Goal: Check status

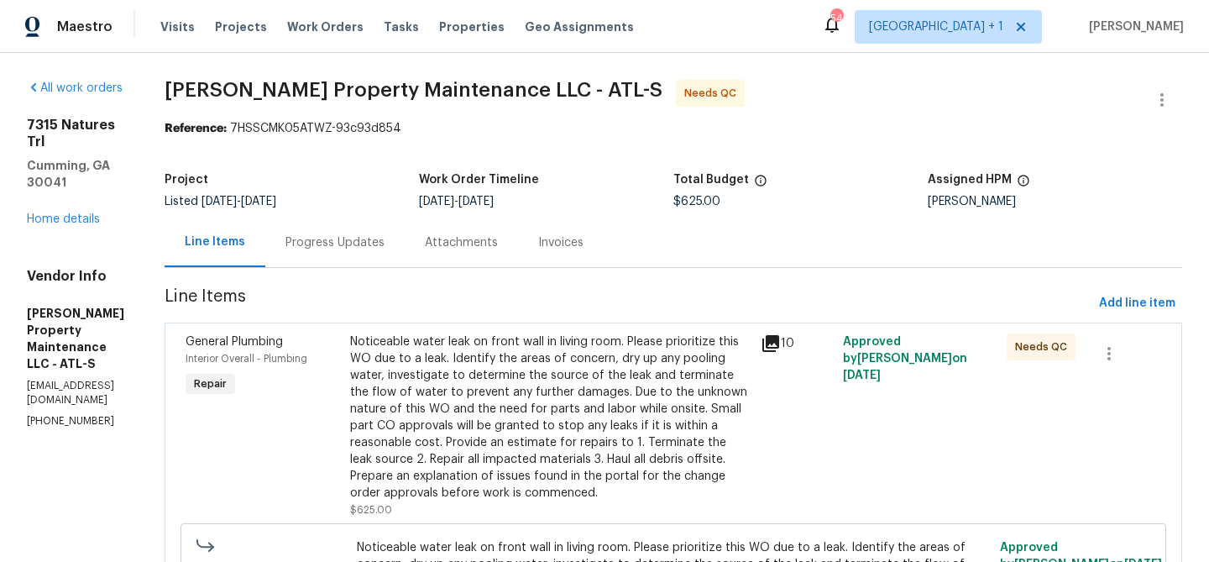
scroll to position [222, 0]
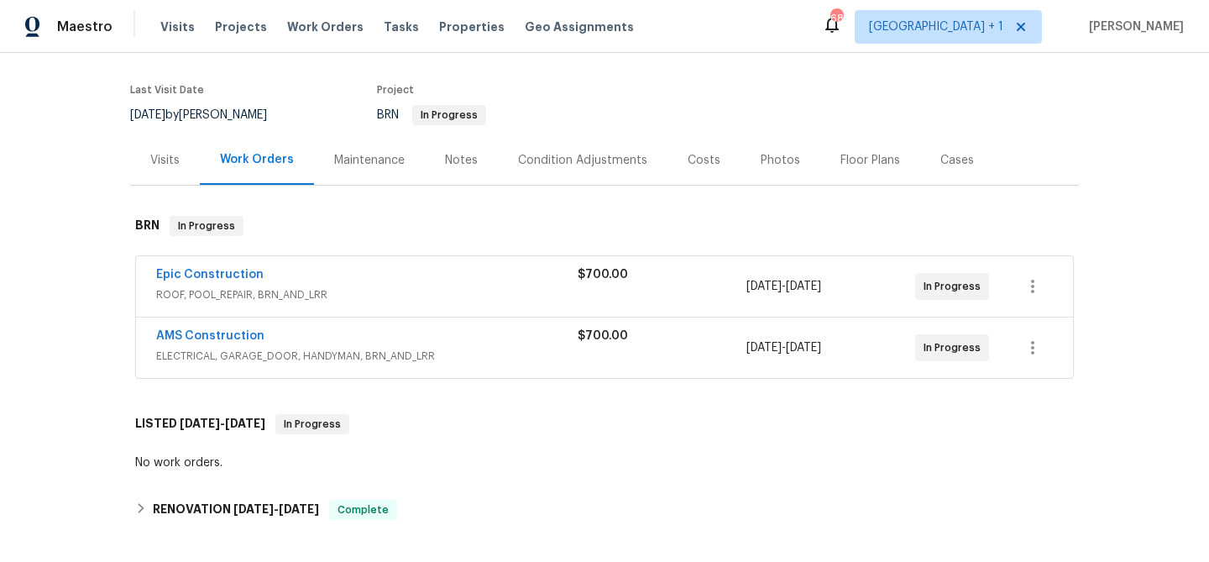
scroll to position [186, 0]
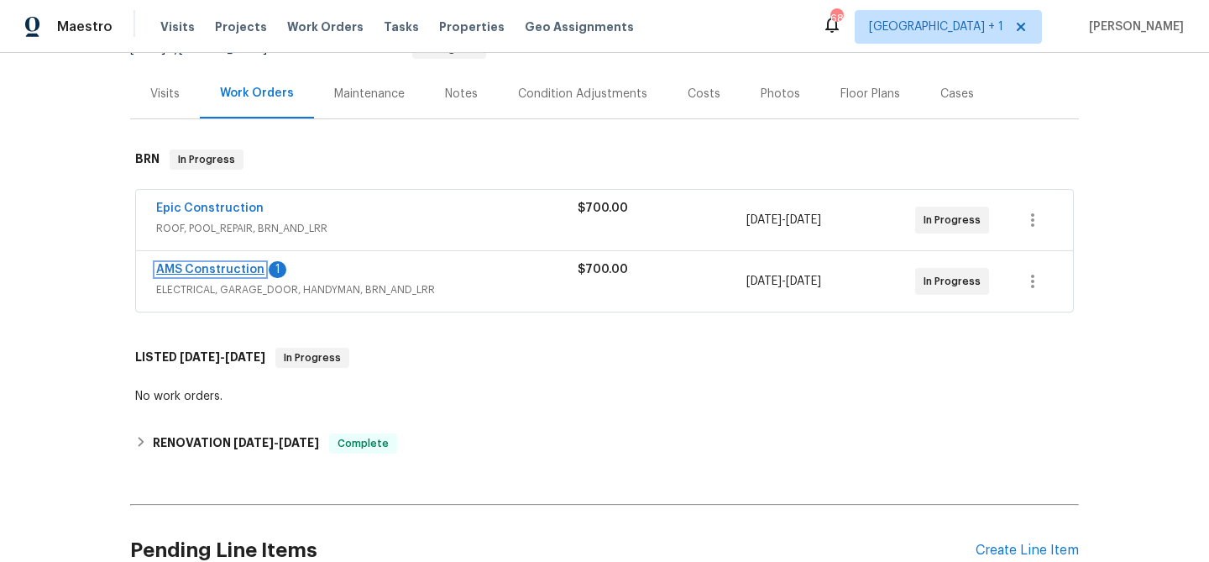
click at [235, 274] on link "AMS Construction" at bounding box center [210, 270] width 108 height 12
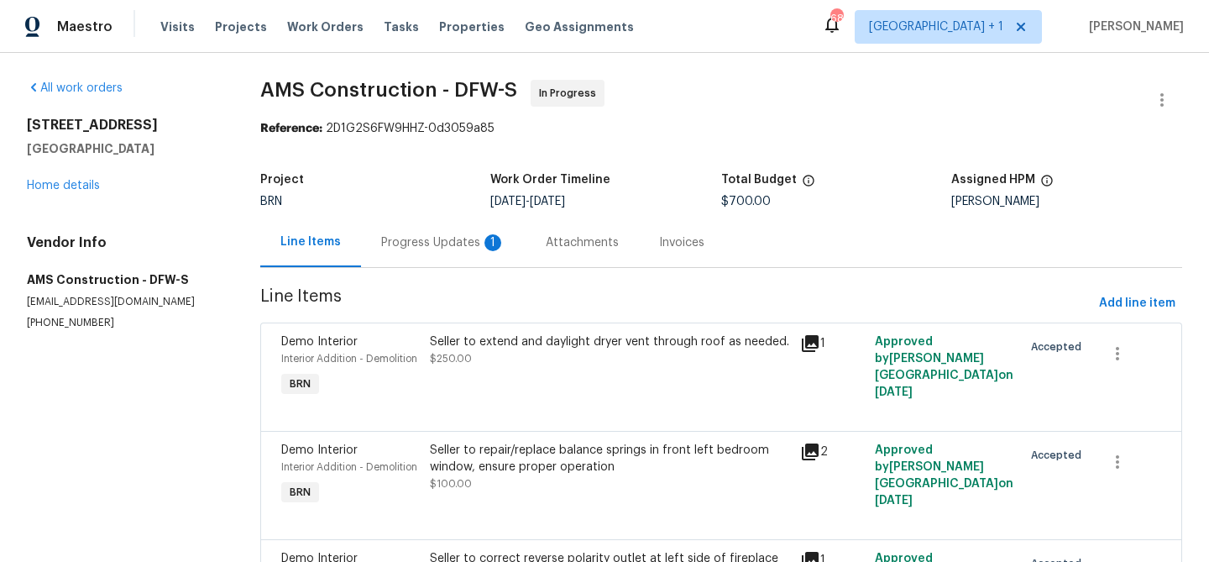
click at [416, 247] on div "Progress Updates 1" at bounding box center [443, 242] width 124 height 17
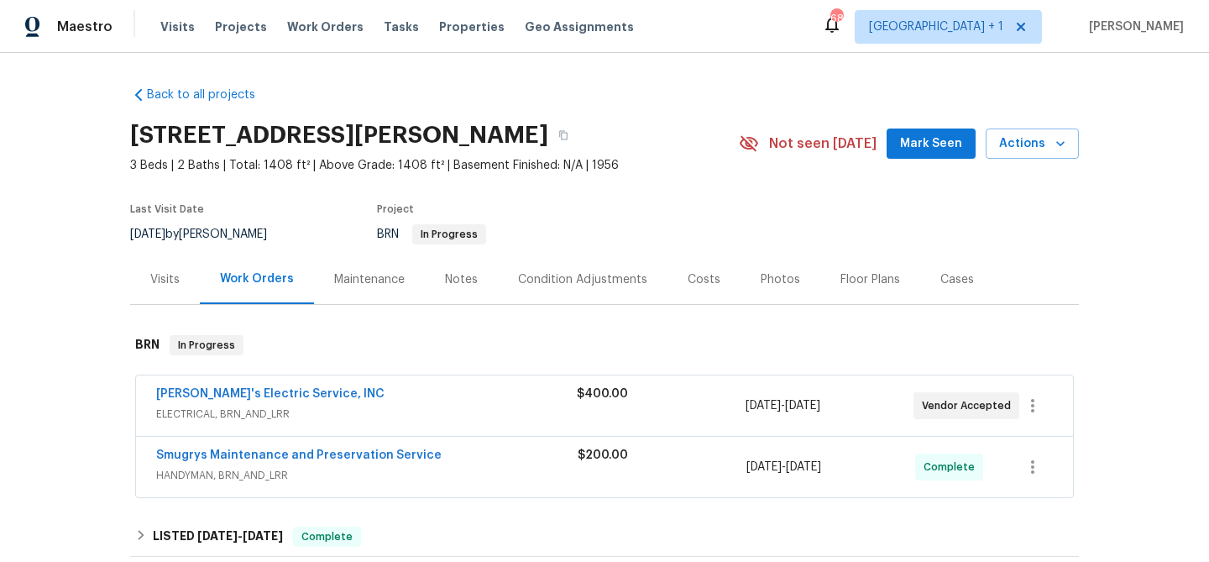
click at [309, 391] on div "[PERSON_NAME]'s Electric Service, INC" at bounding box center [366, 396] width 421 height 20
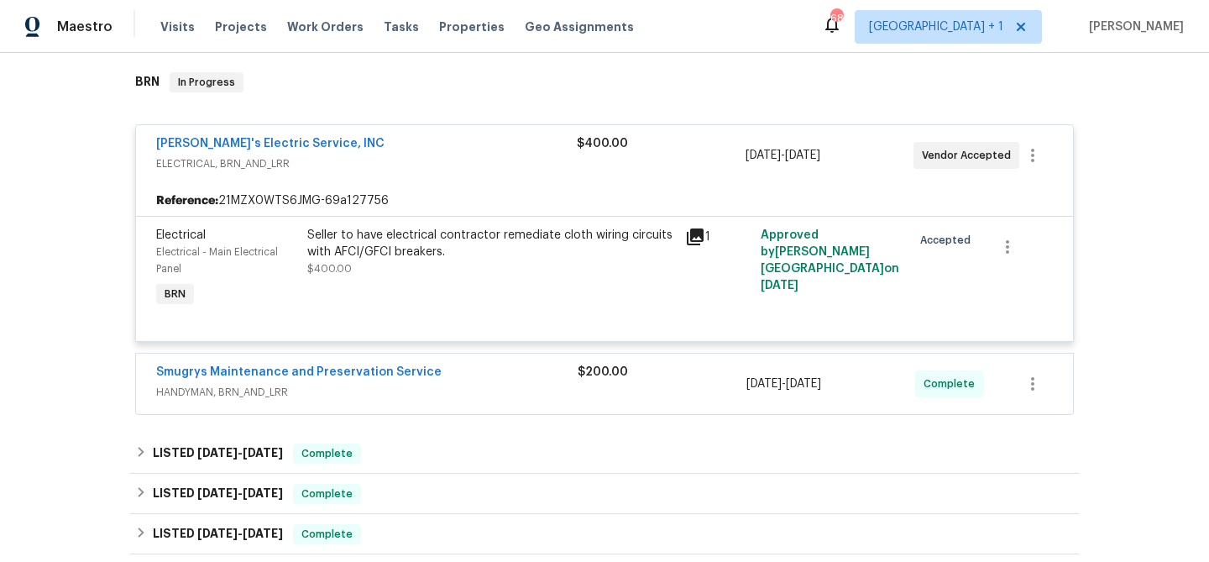
scroll to position [279, 0]
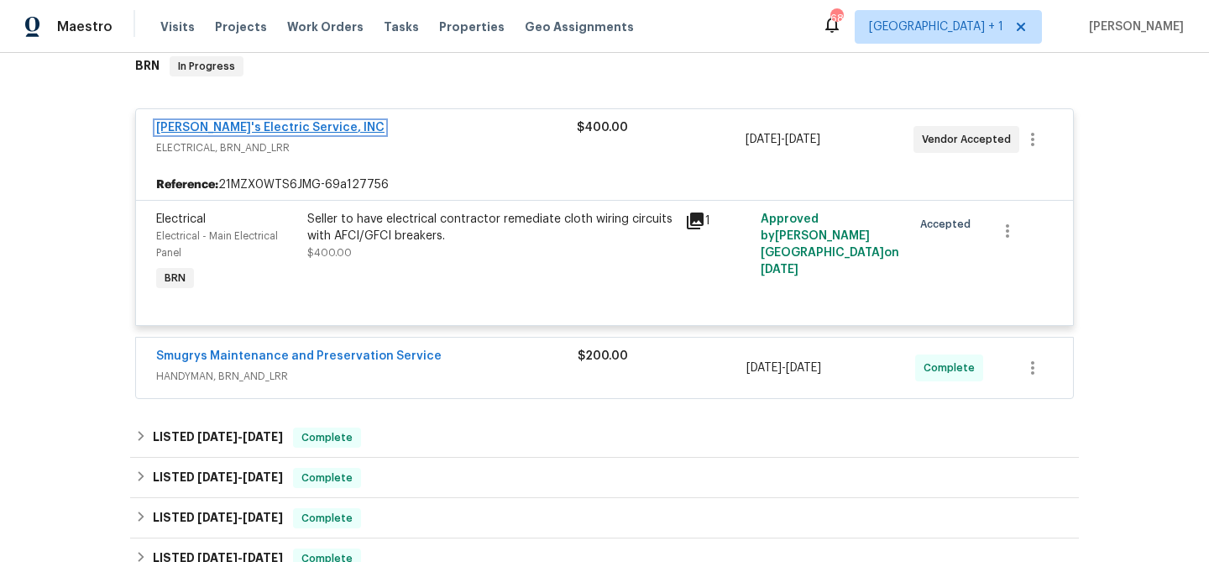
click at [270, 133] on link "[PERSON_NAME]'s Electric Service, INC" at bounding box center [270, 128] width 228 height 12
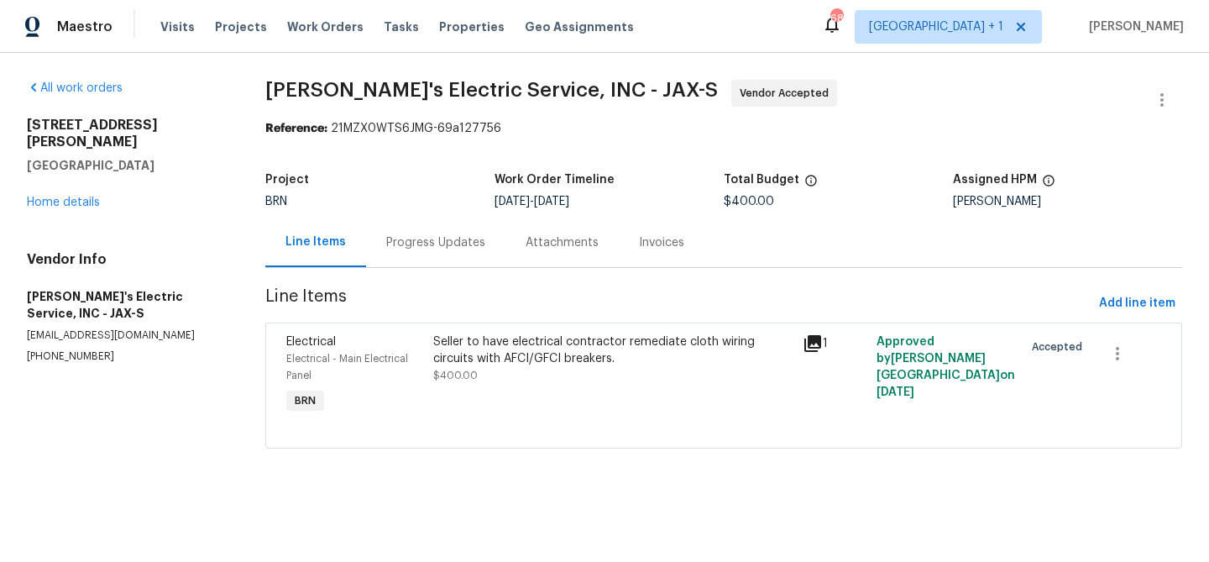
click at [428, 242] on div "Progress Updates" at bounding box center [435, 242] width 99 height 17
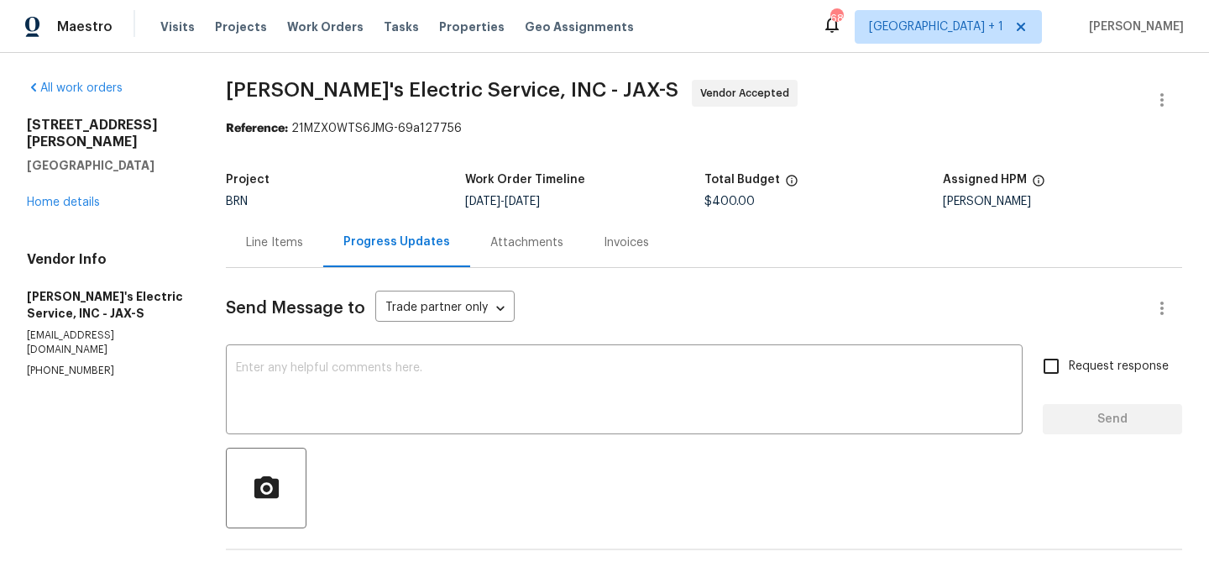
scroll to position [219, 0]
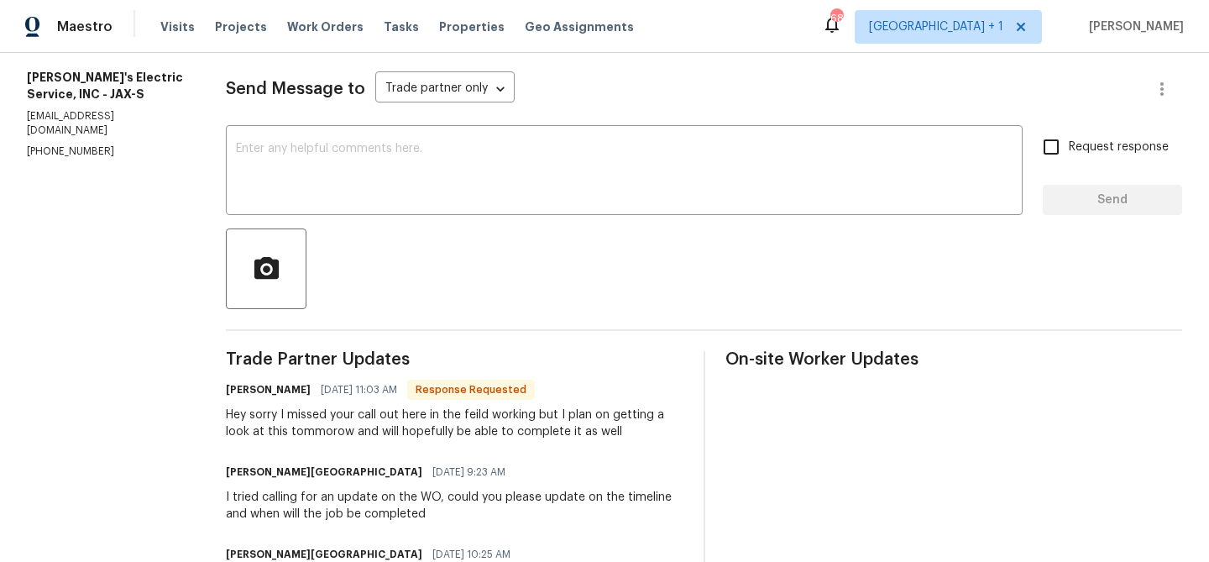
click at [313, 414] on div "Hey sorry I missed your call out here in the feild working but I plan on gettin…" at bounding box center [454, 424] width 457 height 34
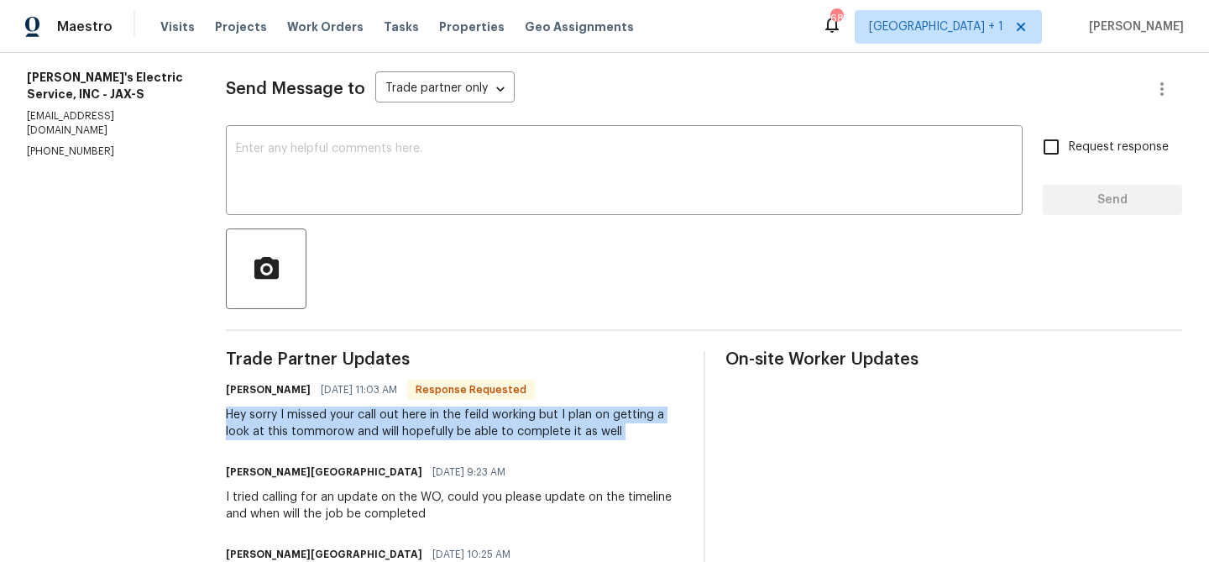
scroll to position [0, 0]
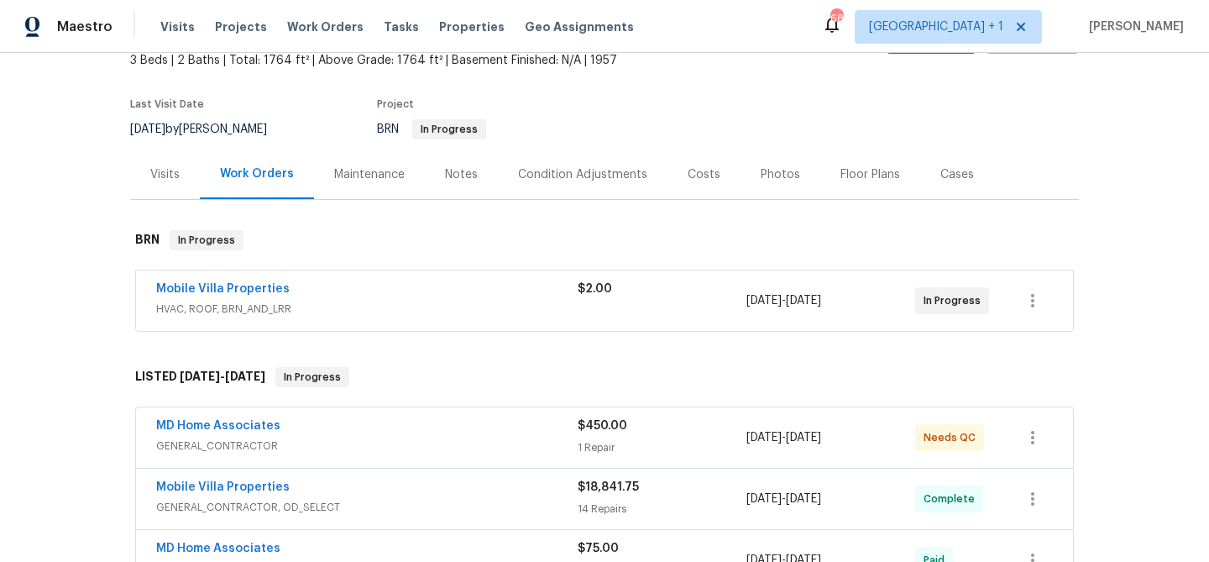
scroll to position [154, 0]
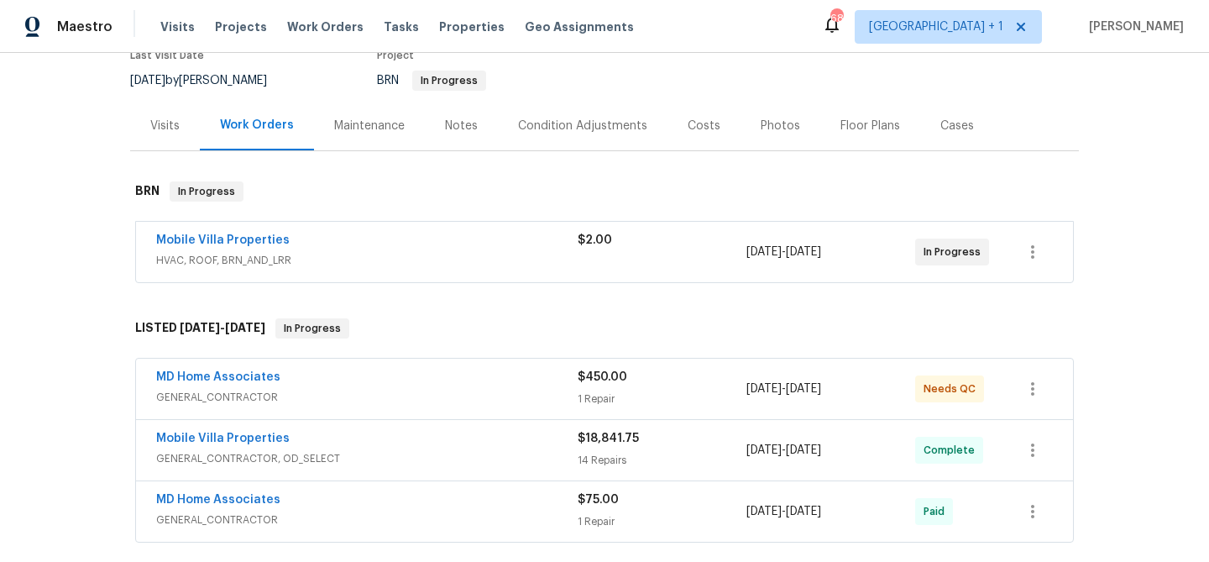
click at [321, 236] on div "Mobile Villa Properties" at bounding box center [367, 242] width 422 height 20
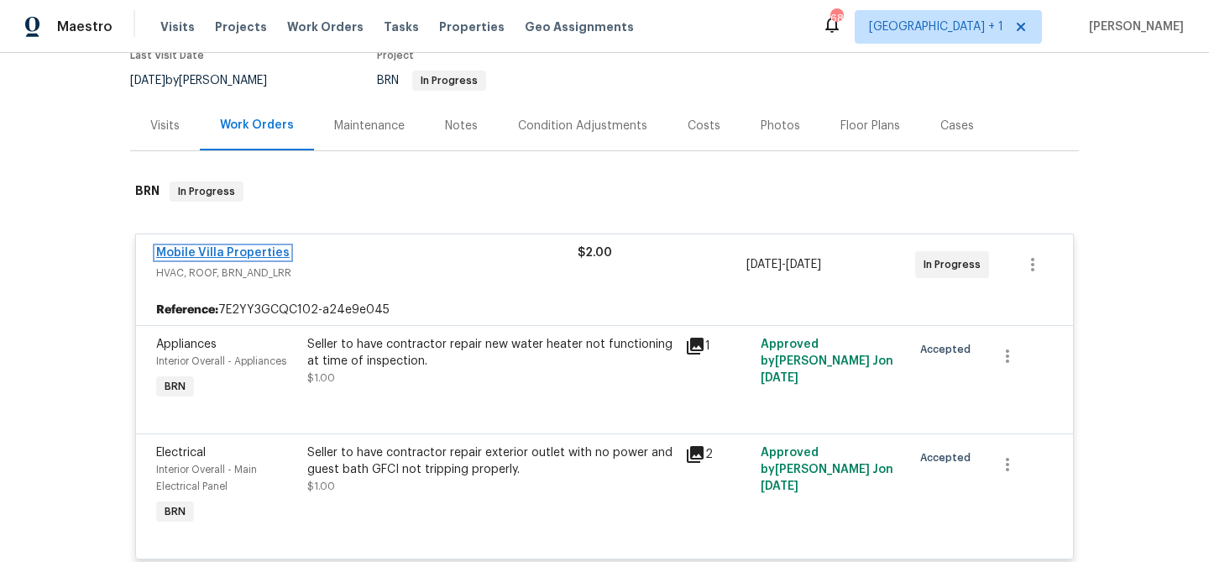
click at [215, 248] on link "Mobile Villa Properties" at bounding box center [223, 253] width 134 height 12
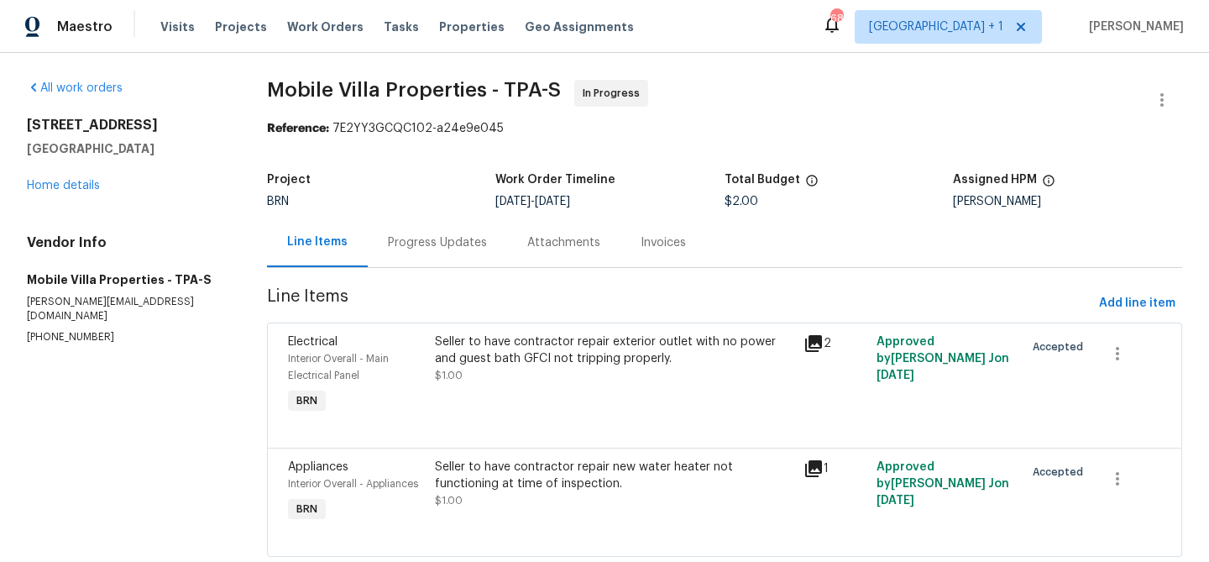
scroll to position [43, 0]
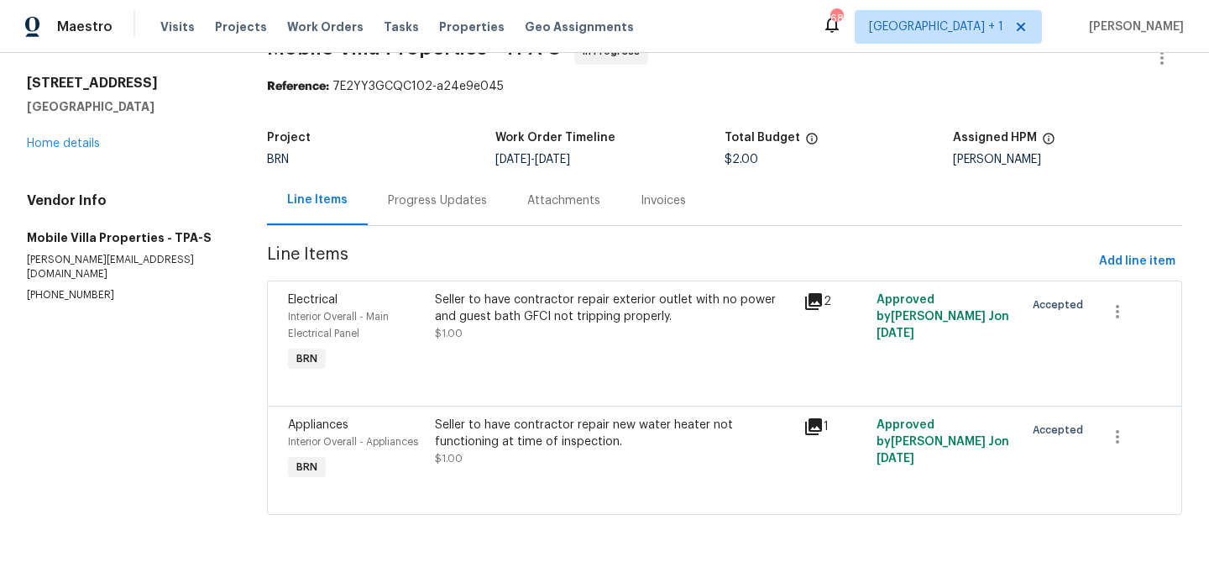
click at [444, 218] on div "Progress Updates" at bounding box center [437, 201] width 139 height 50
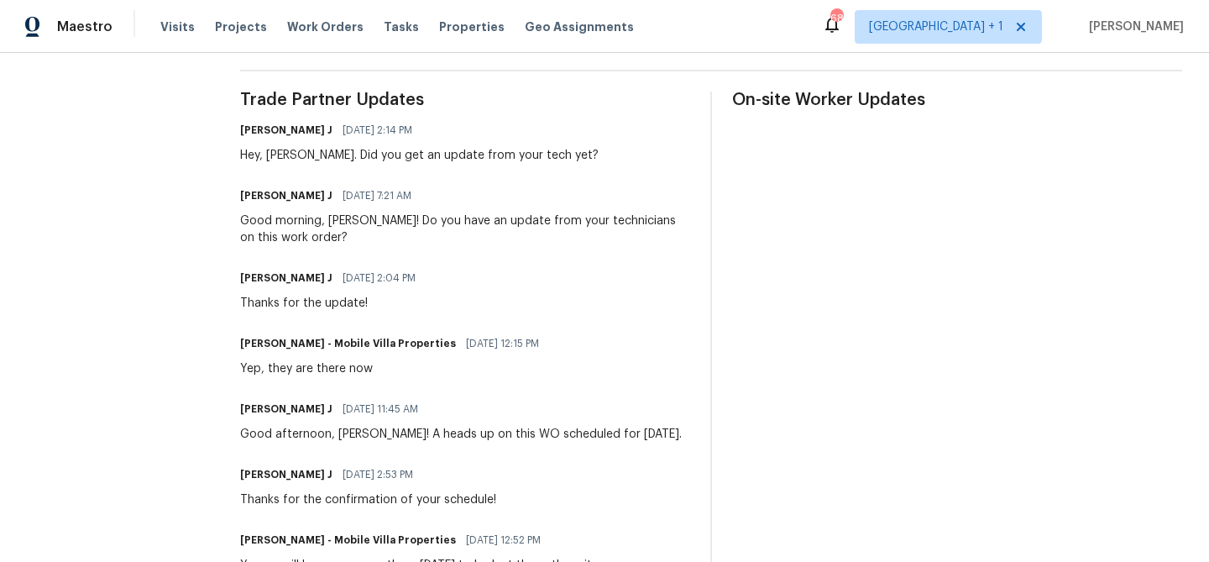
scroll to position [637, 0]
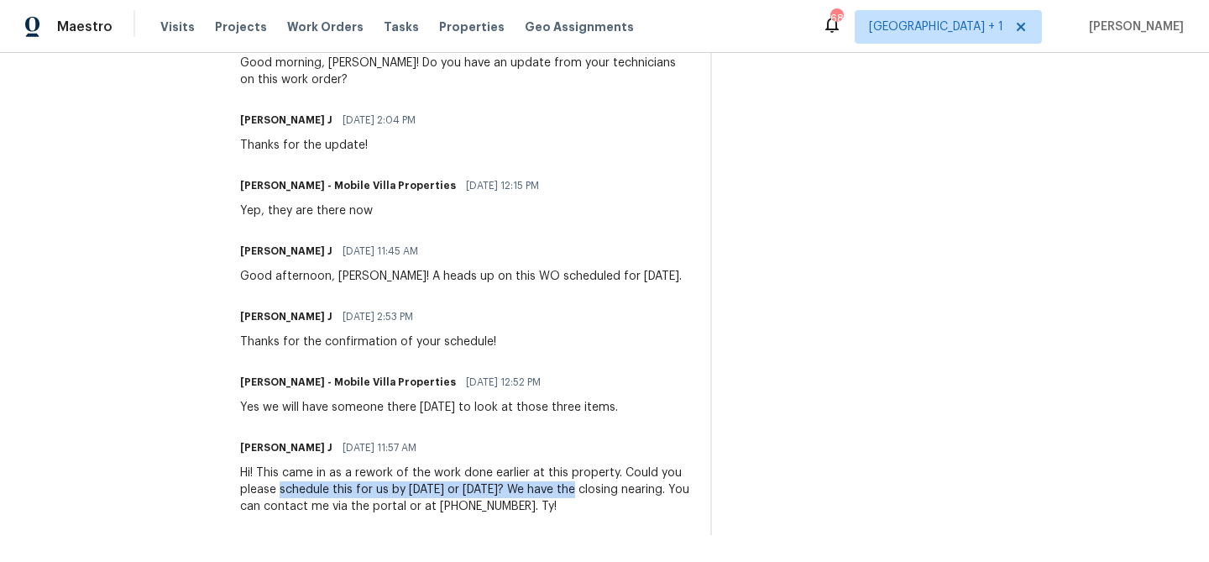
drag, startPoint x: 280, startPoint y: 482, endPoint x: 591, endPoint y: 487, distance: 311.7
click at [585, 483] on div "Hi! This came in as a rework of the work done earlier at this property. Could y…" at bounding box center [465, 489] width 450 height 50
click at [410, 400] on div "Yes we will have someone there tomorrow to look at those three items." at bounding box center [429, 407] width 378 height 17
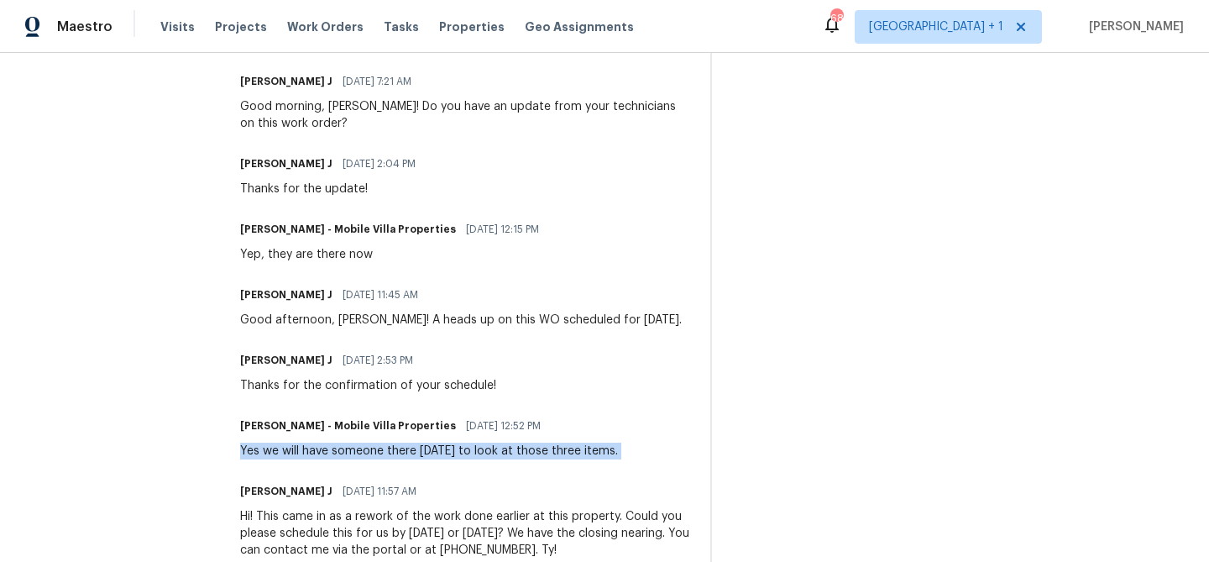
scroll to position [584, 0]
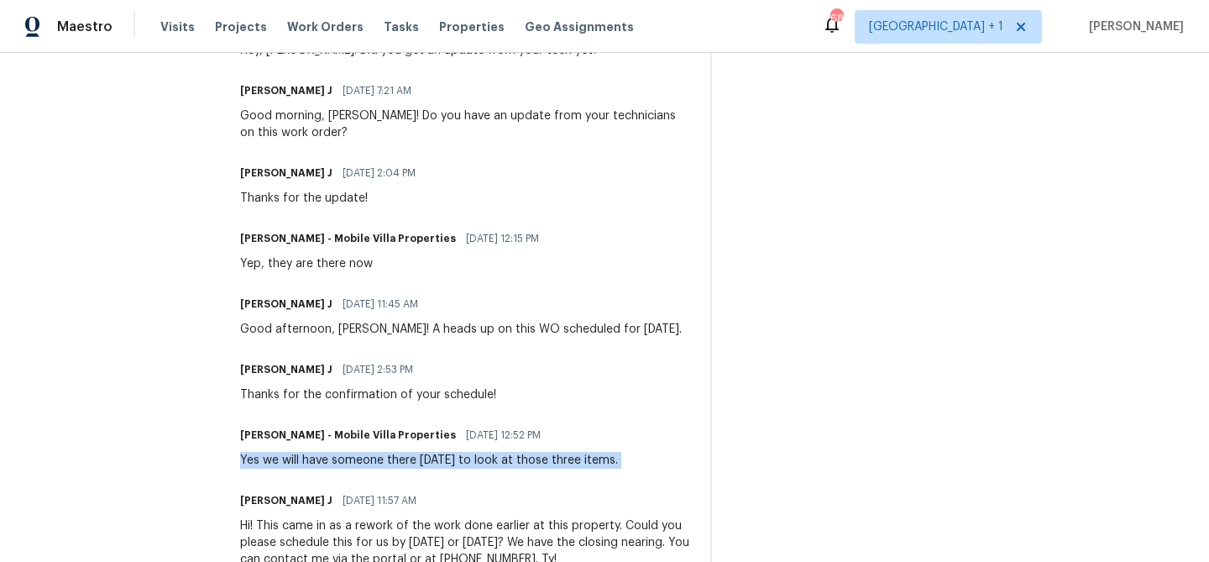
click at [380, 395] on div "Thanks for the confirmation of your schedule!" at bounding box center [368, 394] width 256 height 17
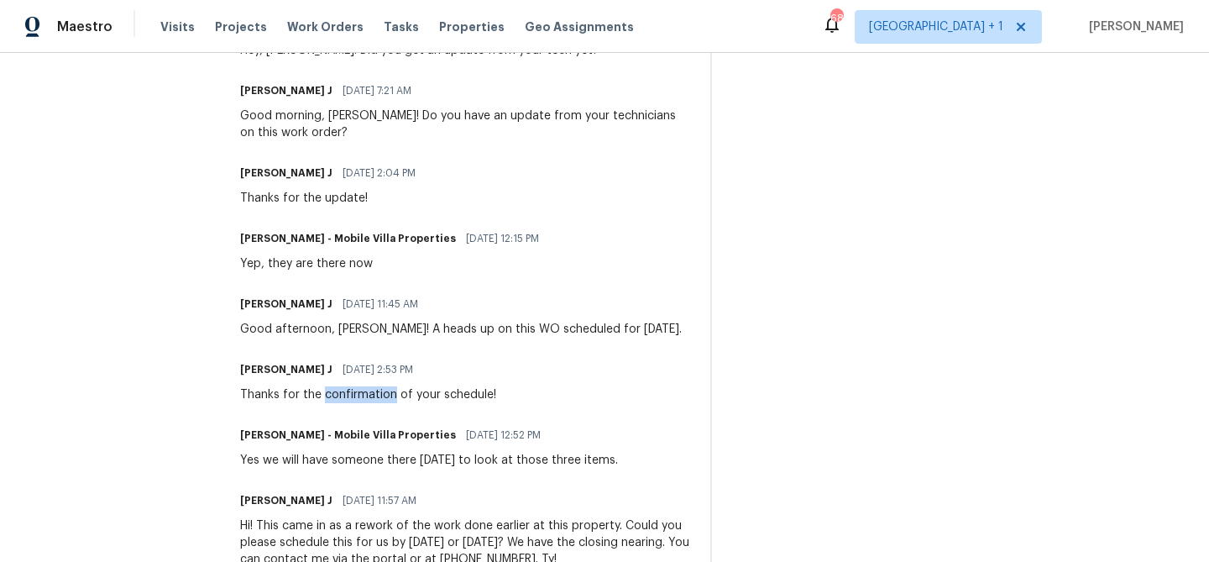
click at [380, 395] on div "Thanks for the confirmation of your schedule!" at bounding box center [368, 394] width 256 height 17
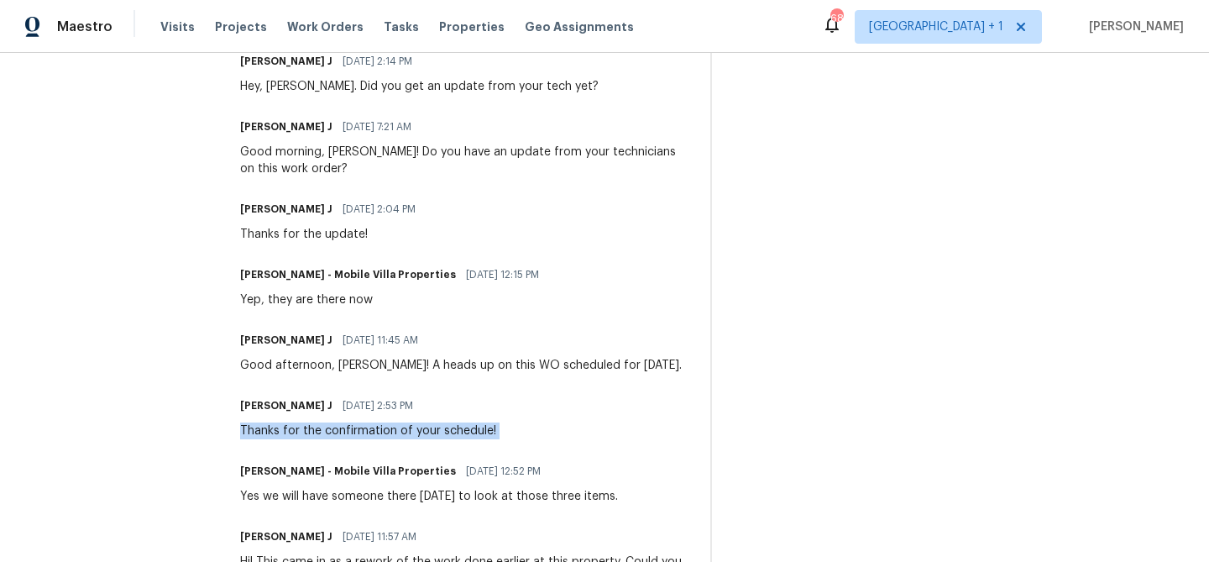
scroll to position [524, 0]
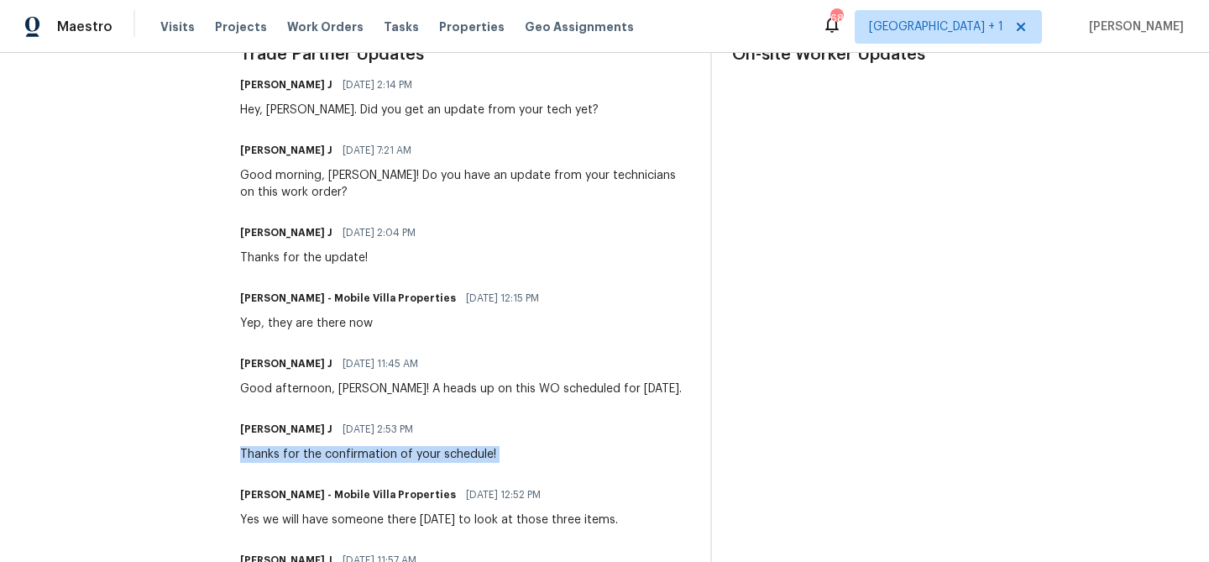
click at [369, 382] on div "Good afternoon, James! A heads up on this WO scheduled for today." at bounding box center [461, 388] width 442 height 17
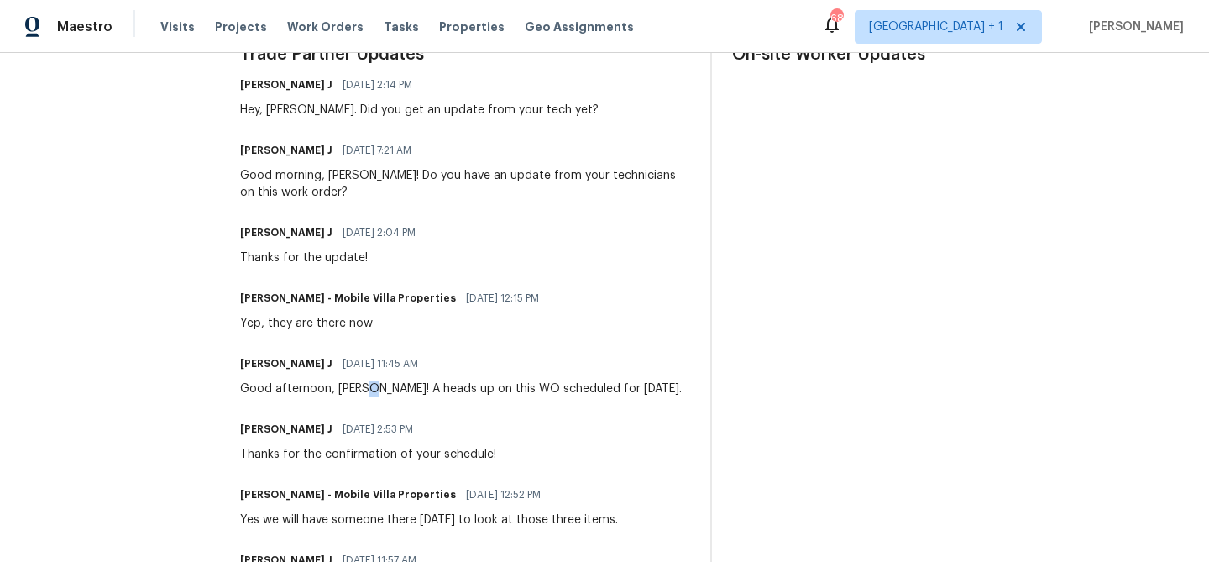
click at [369, 382] on div "Good afternoon, James! A heads up on this WO scheduled for today." at bounding box center [461, 388] width 442 height 17
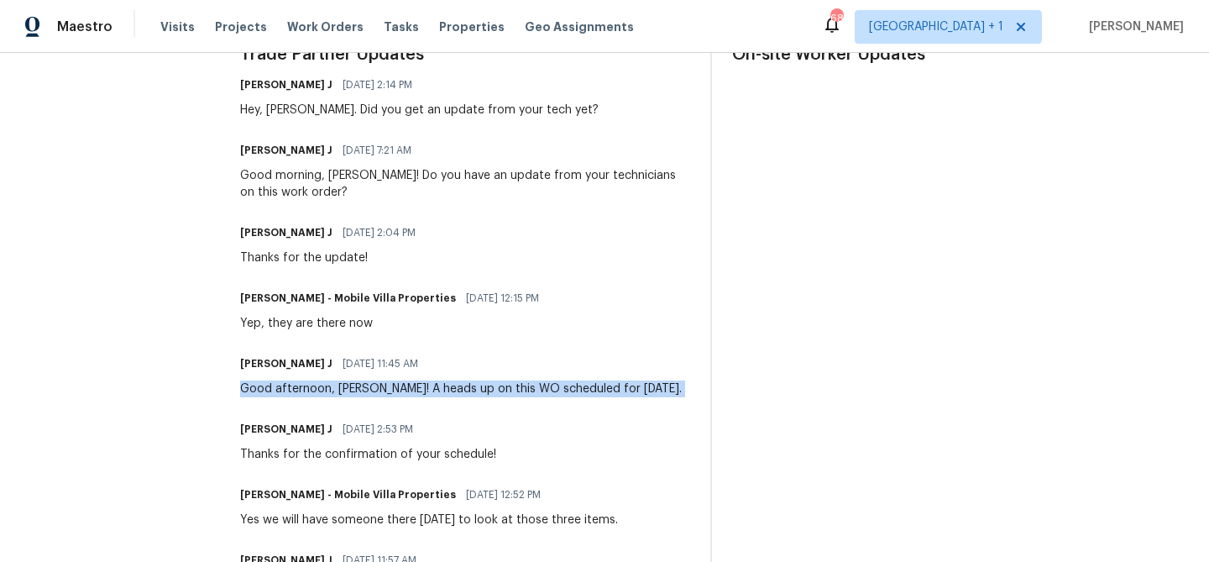
scroll to position [460, 0]
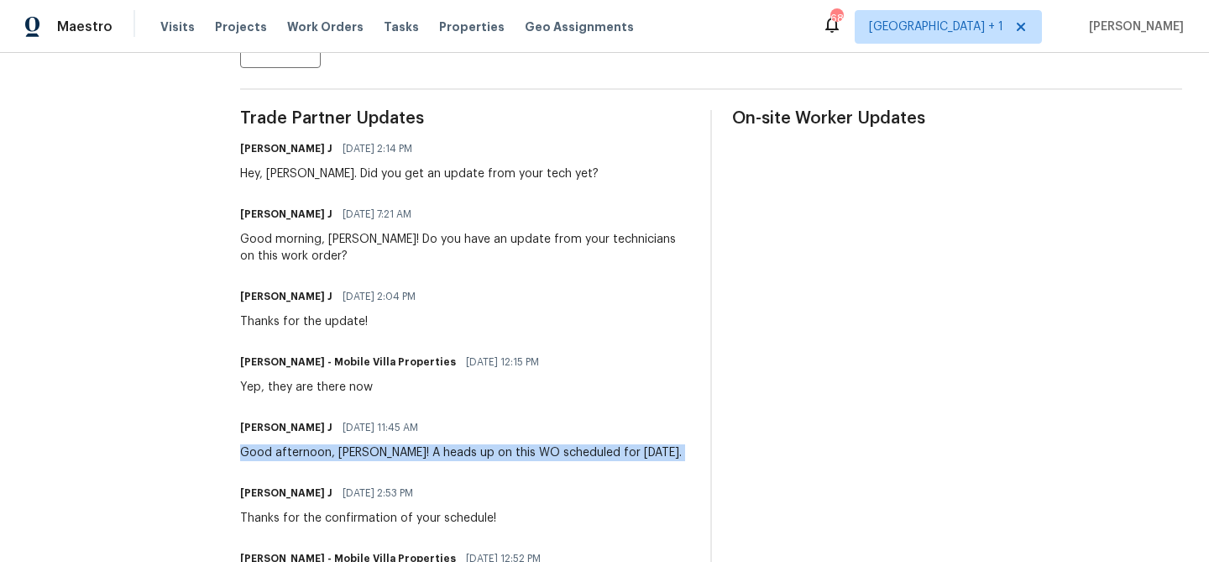
click at [324, 387] on div "Yep, they are there now" at bounding box center [394, 387] width 309 height 17
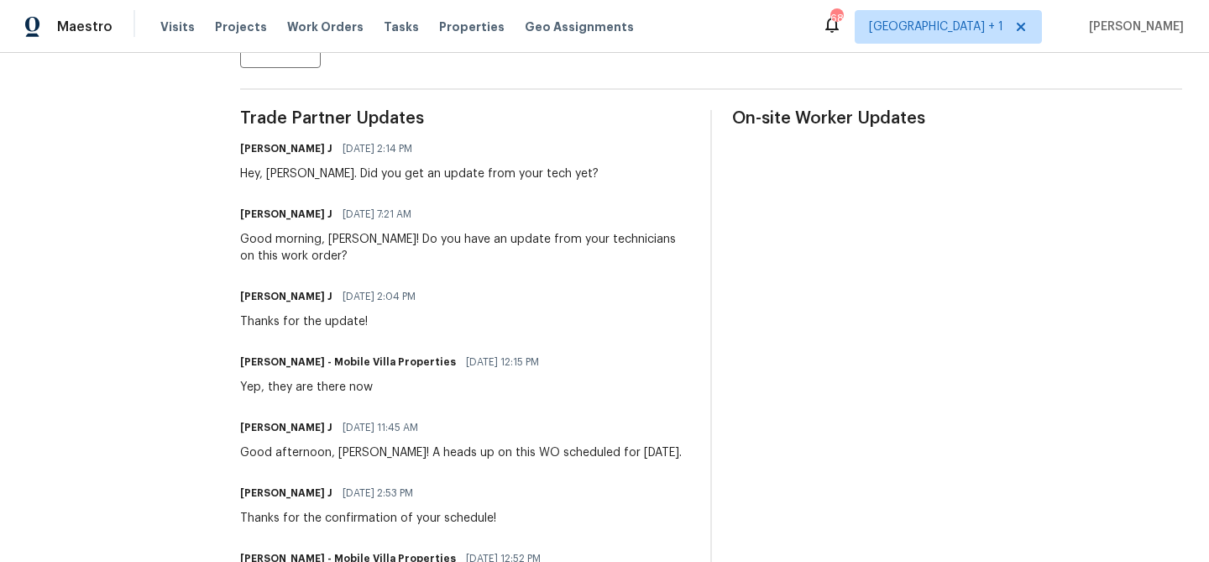
click at [324, 387] on div "Yep, they are there now" at bounding box center [394, 387] width 309 height 17
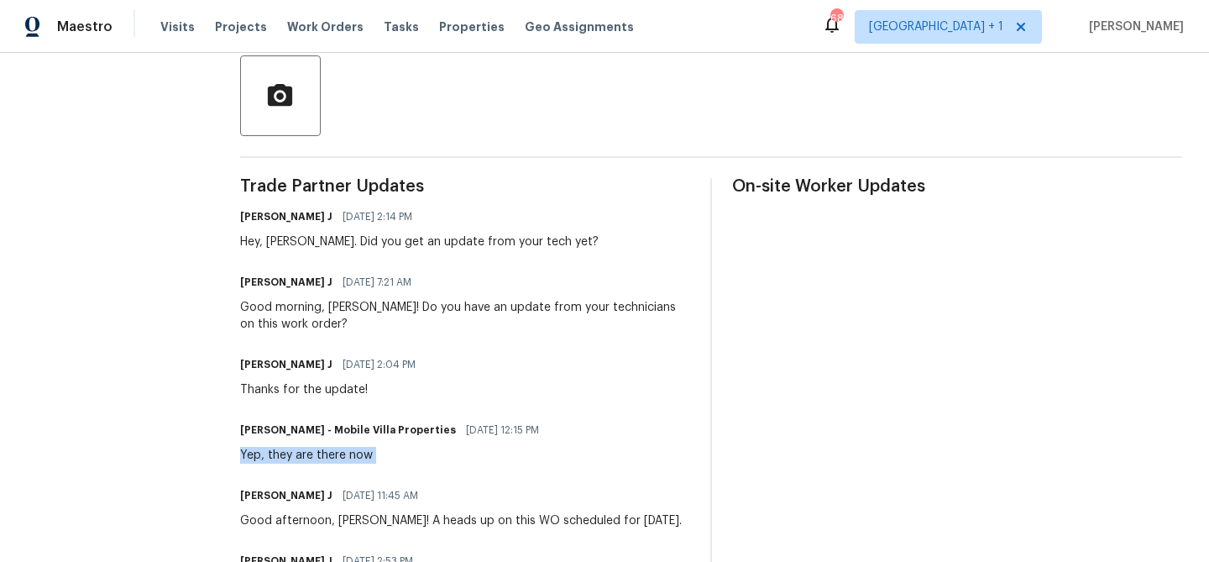
scroll to position [384, 0]
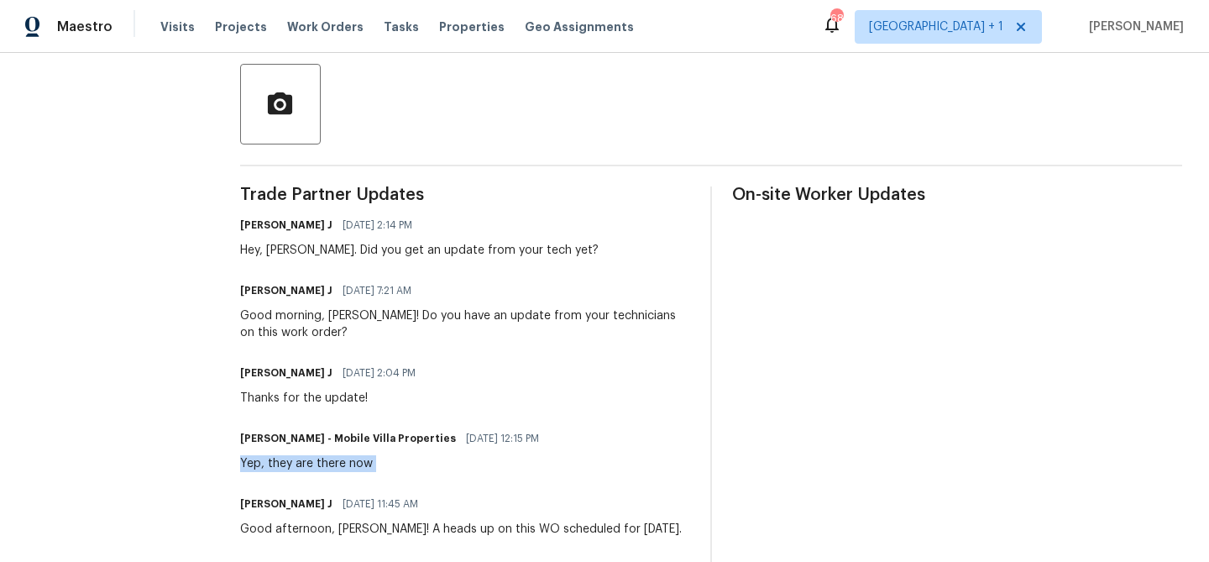
click at [315, 397] on div "Thanks for the update!" at bounding box center [333, 398] width 186 height 17
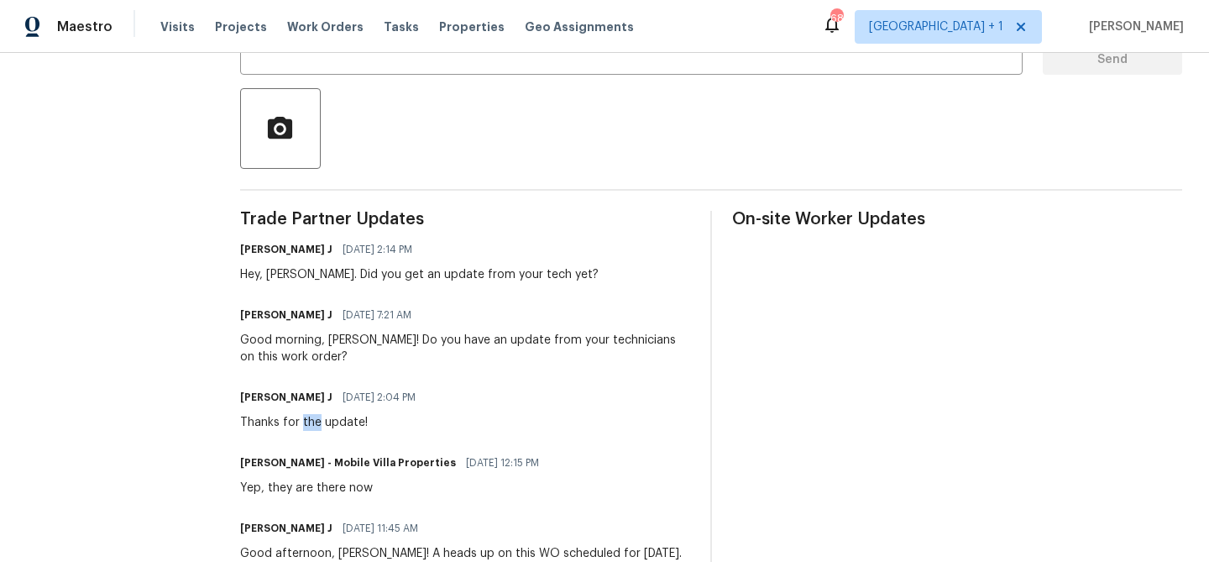
scroll to position [344, 0]
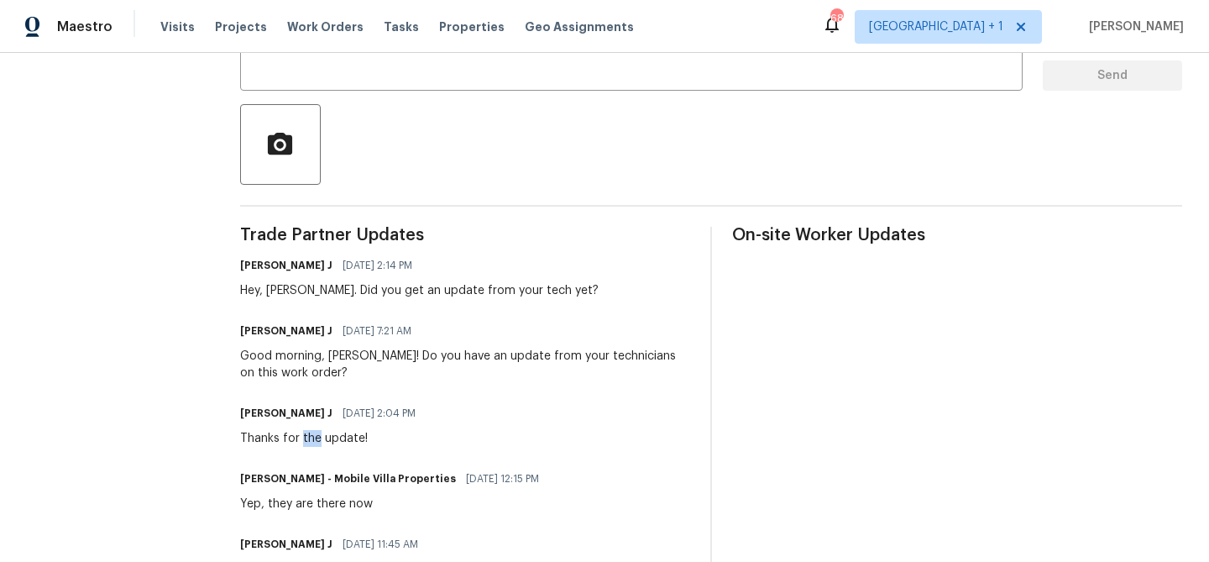
click at [287, 349] on div "Good morning, James! Do you have an update from your technicians on this work o…" at bounding box center [465, 365] width 450 height 34
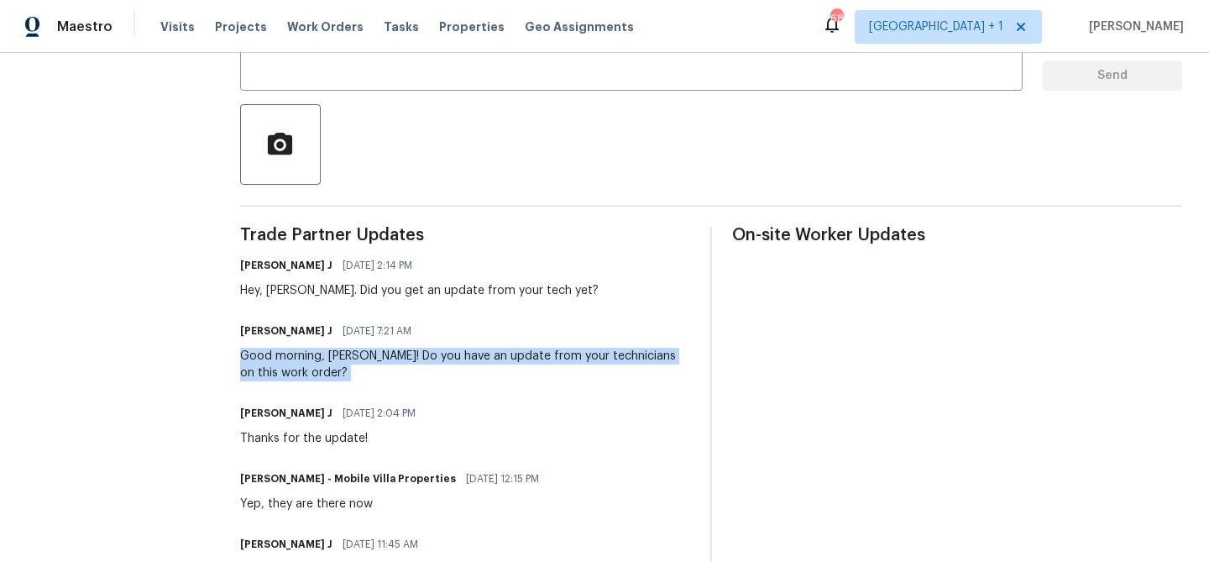
scroll to position [271, 0]
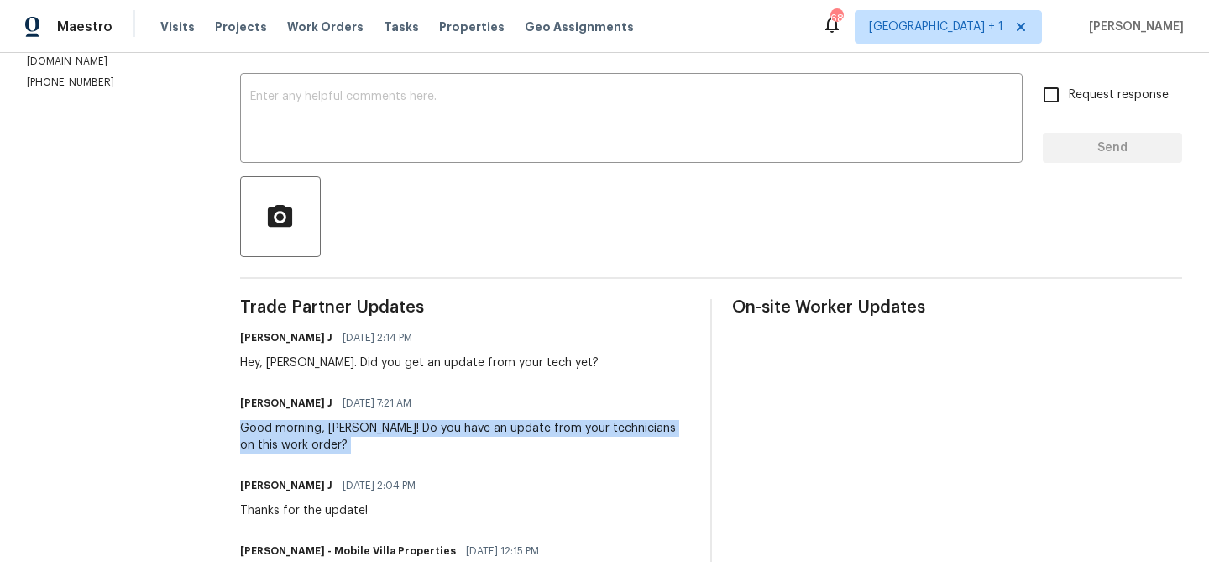
click at [304, 365] on div "Hey, James. Did you get an update from your tech yet?" at bounding box center [419, 362] width 359 height 17
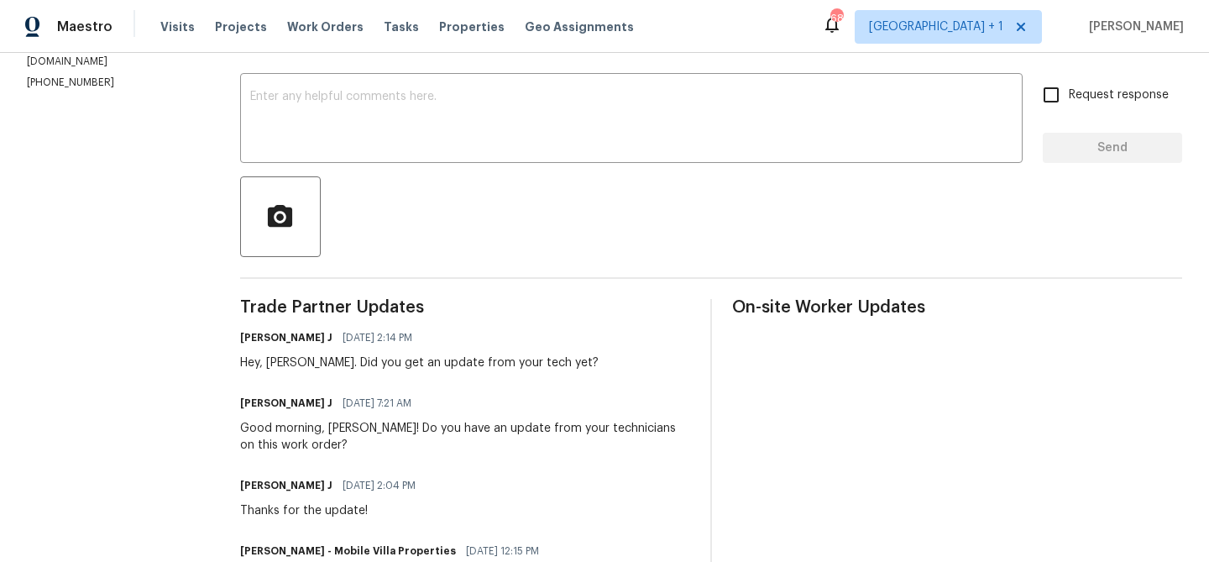
click at [304, 365] on div "Hey, James. Did you get an update from your tech yet?" at bounding box center [419, 362] width 359 height 17
